Goal: Task Accomplishment & Management: Manage account settings

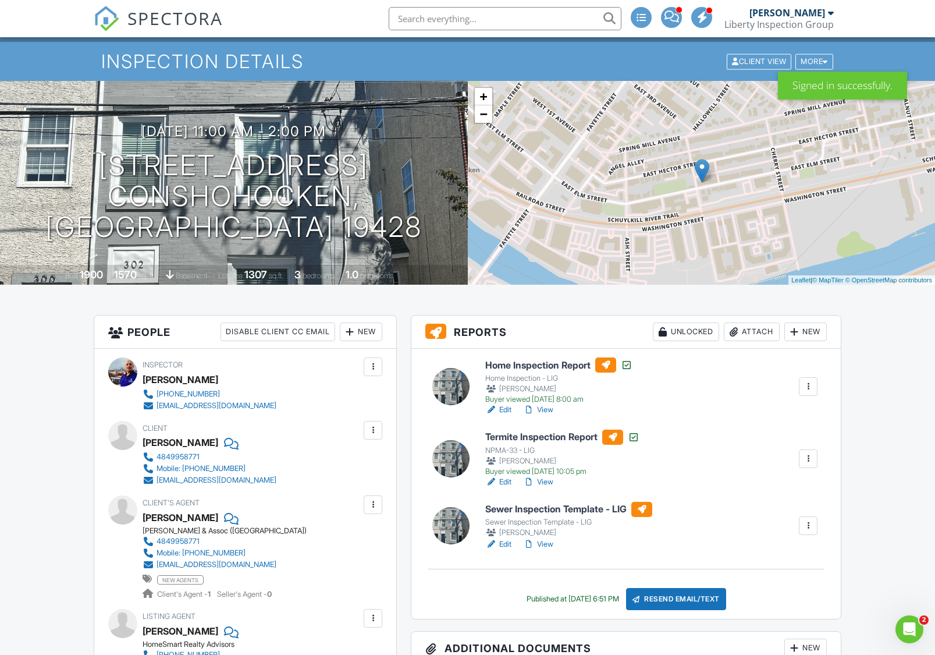
click at [684, 604] on div "Resend Email/Text" at bounding box center [676, 599] width 100 height 22
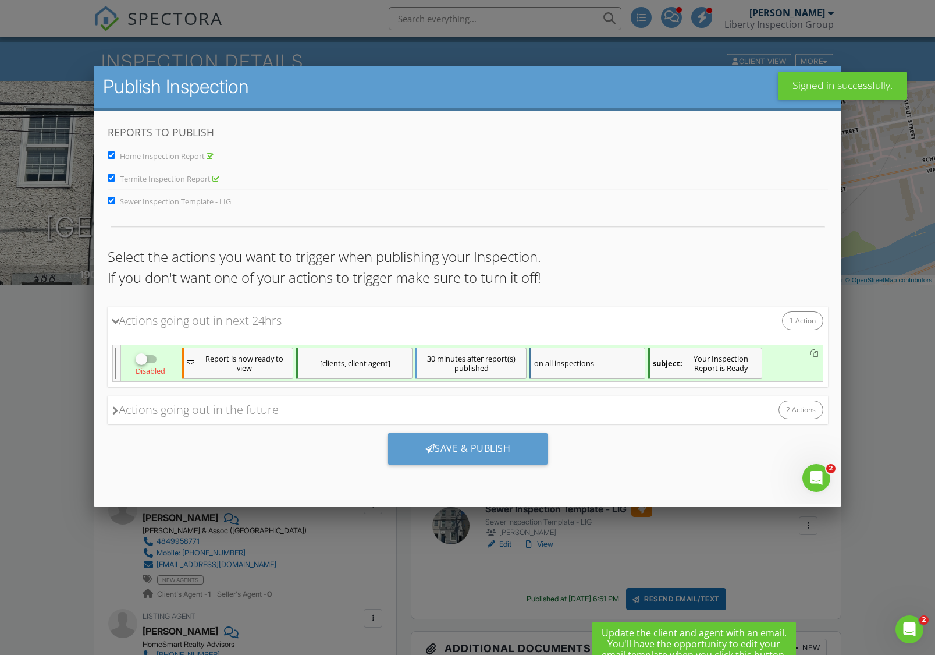
click at [149, 175] on span "Termite Inspection Report" at bounding box center [164, 178] width 91 height 10
click at [115, 175] on input "Termite Inspection Report" at bounding box center [111, 177] width 8 height 8
checkbox input "false"
click at [141, 205] on span "Sewer Inspection Template - LIG" at bounding box center [174, 201] width 111 height 10
click at [115, 204] on input "Sewer Inspection Template - LIG" at bounding box center [111, 200] width 8 height 8
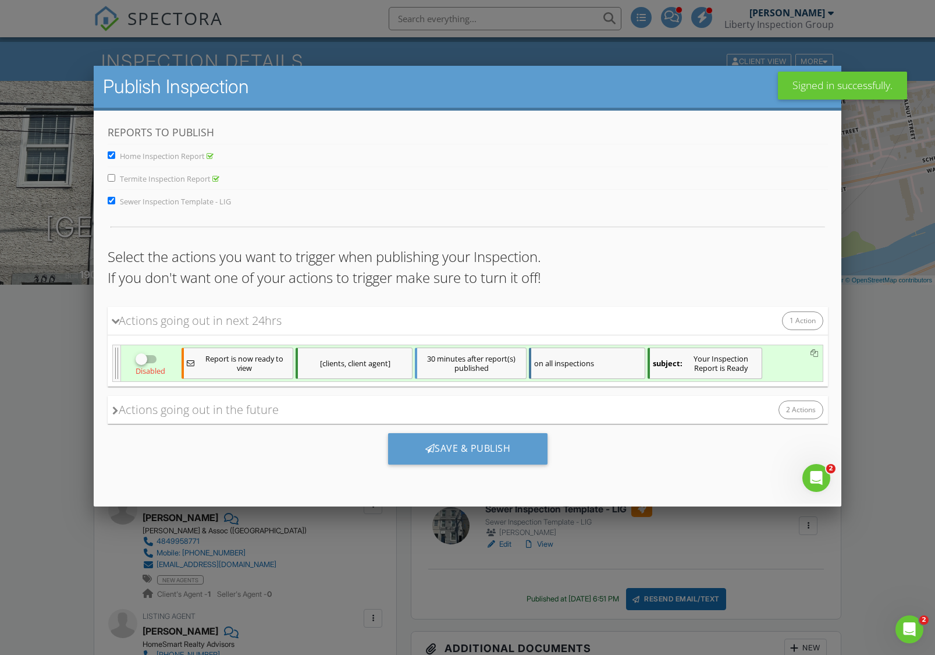
checkbox input "false"
click at [139, 365] on div at bounding box center [141, 359] width 20 height 20
checkbox input "true"
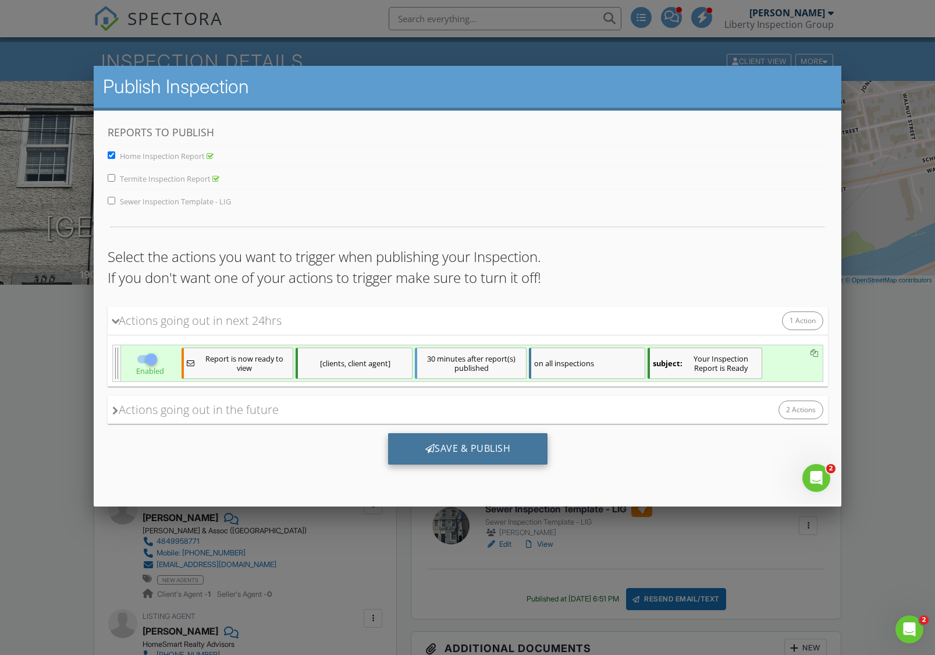
click at [460, 452] on div "Save & Publish" at bounding box center [468, 447] width 160 height 31
